Goal: Transaction & Acquisition: Register for event/course

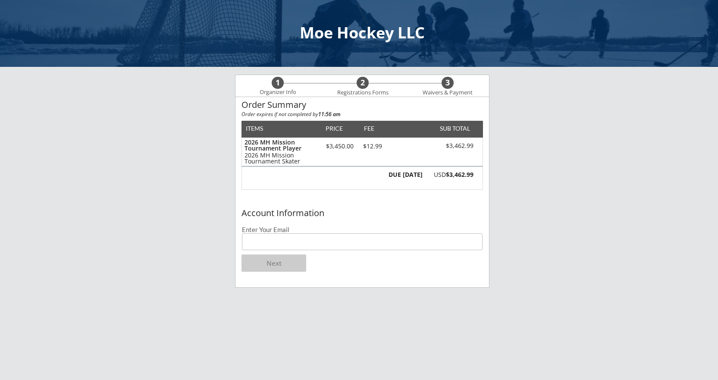
click at [264, 238] on input "email" at bounding box center [362, 241] width 241 height 17
type input "[EMAIL_ADDRESS][DOMAIN_NAME]"
click at [276, 271] on button "Next" at bounding box center [274, 263] width 65 height 17
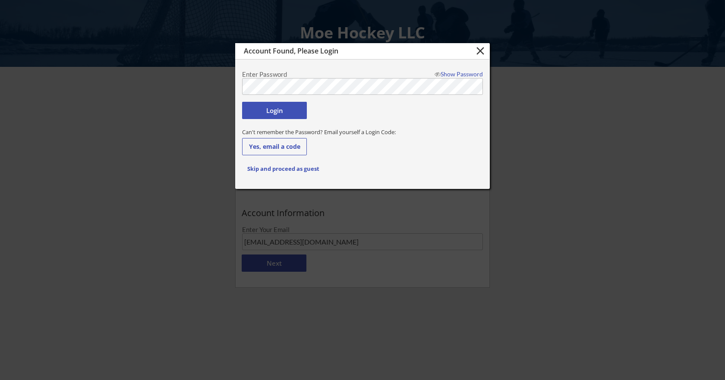
click at [298, 114] on button "Login" at bounding box center [274, 110] width 65 height 17
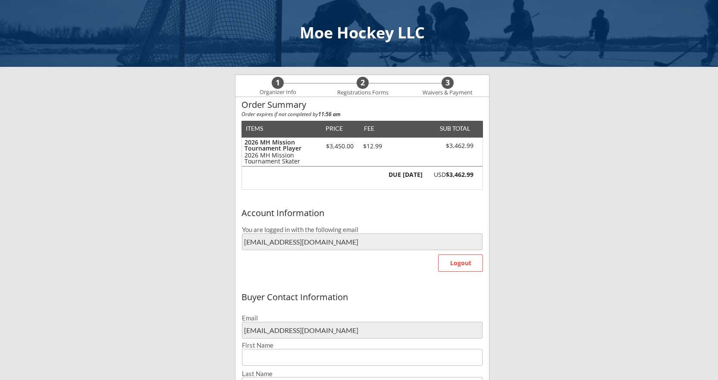
type input "[PERSON_NAME]"
type input "Gartner"
type input "[PHONE_NUMBER]"
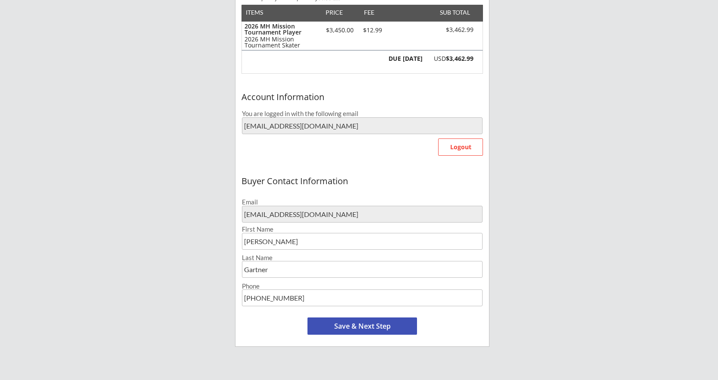
scroll to position [129, 0]
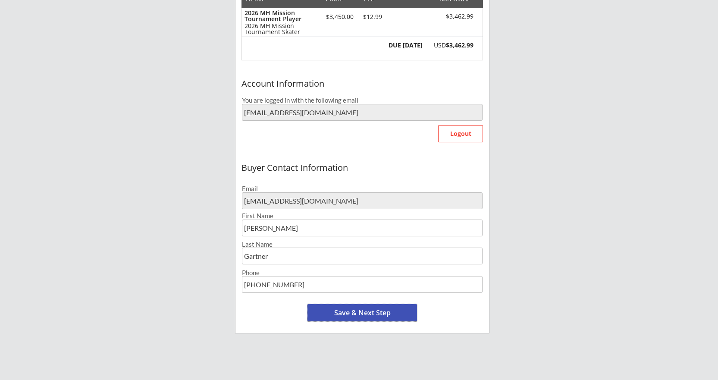
click at [337, 313] on button "Save & Next Step" at bounding box center [363, 312] width 110 height 17
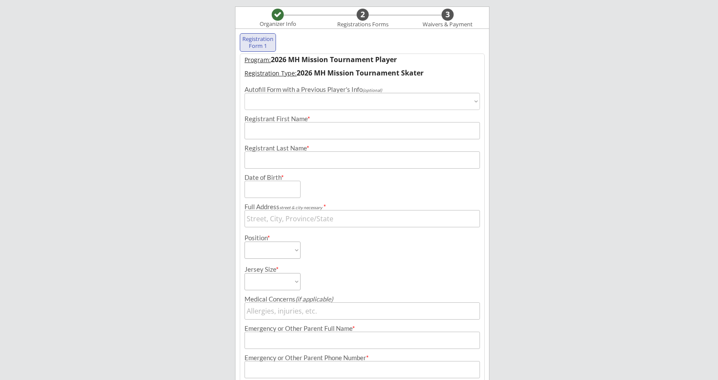
scroll to position [66, 0]
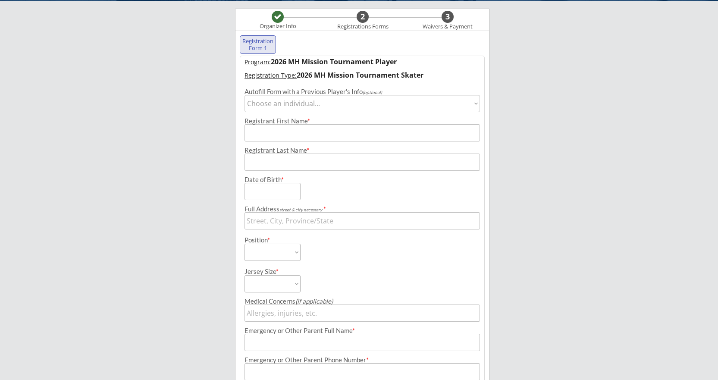
click at [339, 110] on select "Choose an individual... [PERSON_NAME] [PERSON_NAME]" at bounding box center [363, 103] width 236 height 17
select select ""1348695171700984260__LOOKUP__1708392336403x455306836764524540""
click at [245, 95] on select "Choose an individual... [PERSON_NAME] [PERSON_NAME]" at bounding box center [363, 103] width 236 height 17
type input "[PERSON_NAME]"
type input "Gartner"
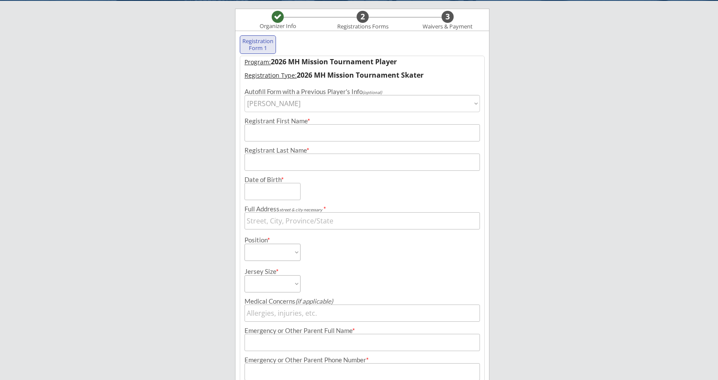
type input "[DATE]"
type input "[STREET_ADDRESS][PERSON_NAME]"
select select ""Forward""
type input "[PERSON_NAME]"
type input "[PHONE_NUMBER]"
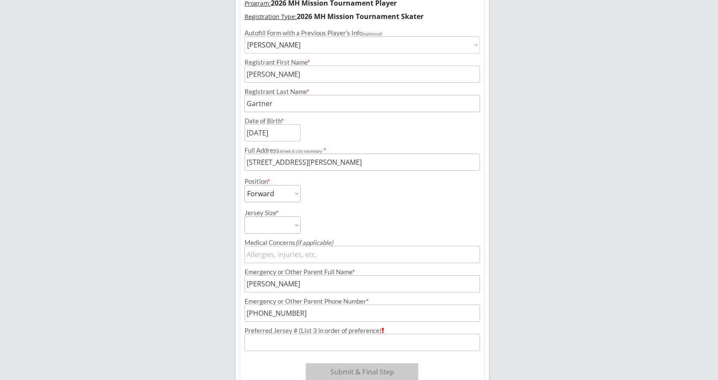
scroll to position [152, 0]
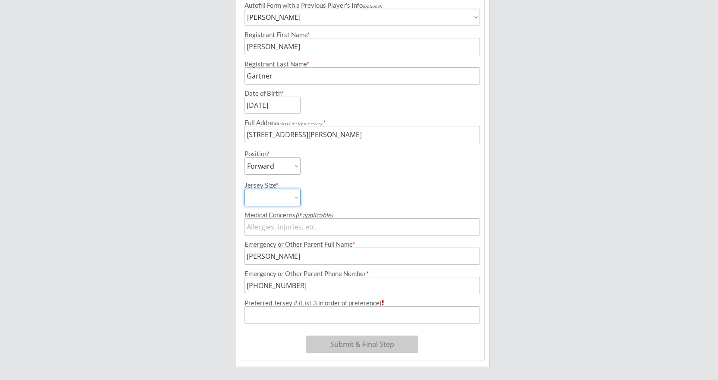
click at [296, 201] on select "Adult Medium Adult Small Youth Large/XL Youth Small/Medium Intermediate Goalie …" at bounding box center [273, 197] width 56 height 17
click at [184, 237] on div "Moe Hockey LLC Organizer Info 2 Registrations Forms 3 Waivers & Payment Registr…" at bounding box center [359, 138] width 718 height 581
click at [295, 199] on select "Adult Medium Adult Small Youth Large/XL Youth Small/Medium Intermediate Goalie …" at bounding box center [273, 197] width 56 height 17
select select ""Adult Medium""
click at [245, 189] on select "Adult Medium Adult Small Youth Large/XL Youth Small/Medium Intermediate Goalie …" at bounding box center [273, 197] width 56 height 17
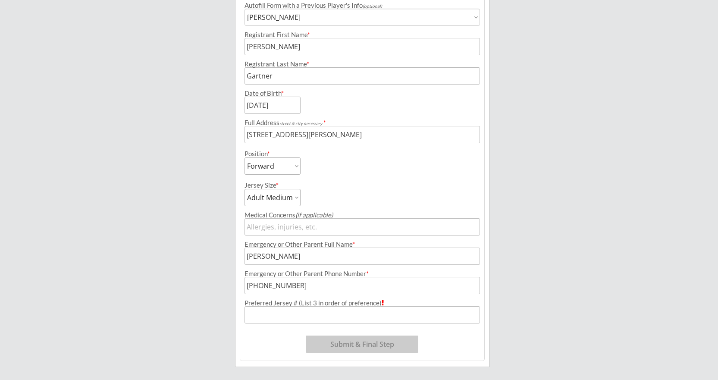
click at [312, 317] on input "input" at bounding box center [363, 314] width 236 height 17
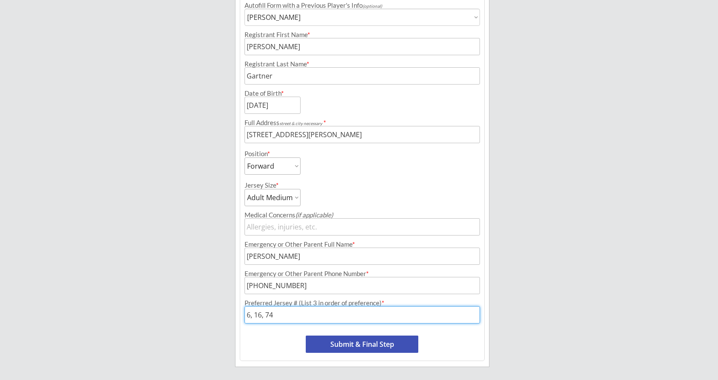
type input "6, 16, 74"
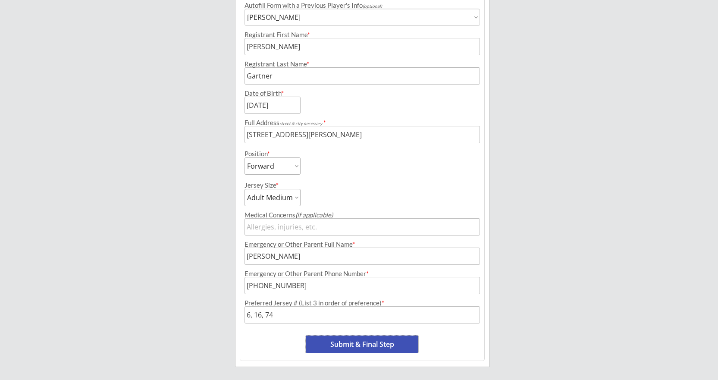
click at [351, 347] on button "Submit & Final Step" at bounding box center [362, 344] width 113 height 17
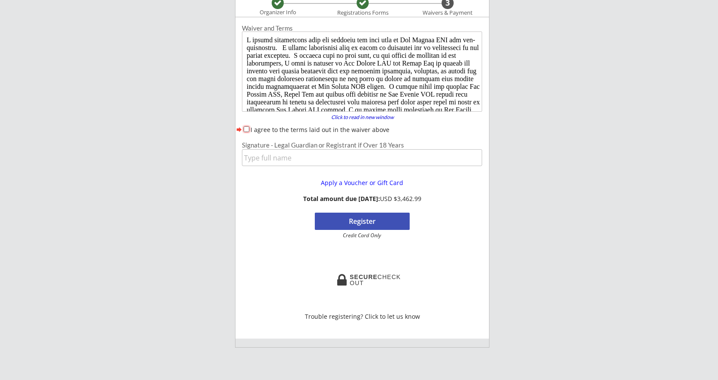
scroll to position [75, 0]
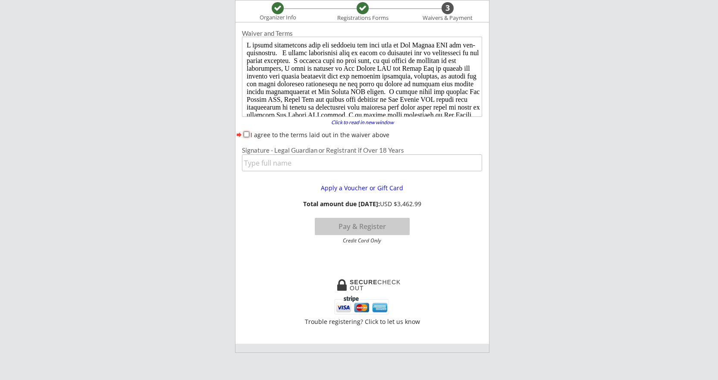
click at [246, 133] on input "I agree to the terms laid out in the waiver above" at bounding box center [247, 135] width 6 height 6
checkbox input "true"
click at [273, 161] on input "input" at bounding box center [362, 162] width 240 height 17
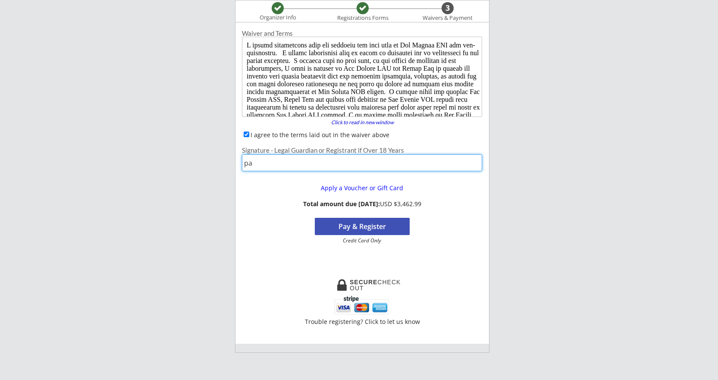
type input "p"
type input "[PERSON_NAME]"
click at [400, 231] on button "Pay & Register" at bounding box center [362, 226] width 95 height 17
